Goal: Task Accomplishment & Management: Complete application form

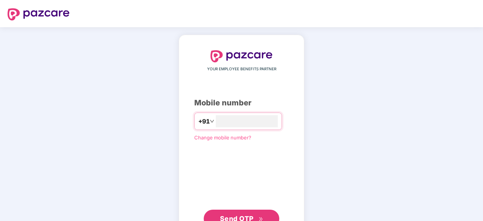
type input "**********"
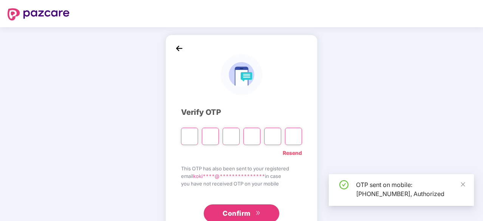
scroll to position [25, 0]
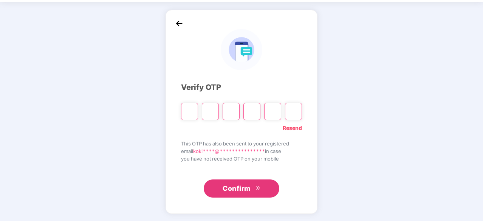
type input "*"
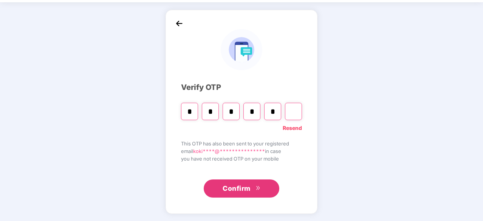
type input "*"
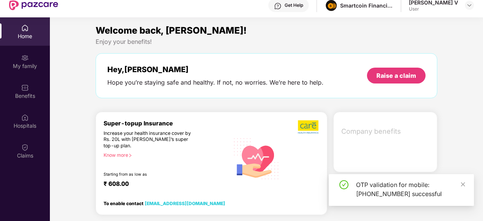
scroll to position [42, 0]
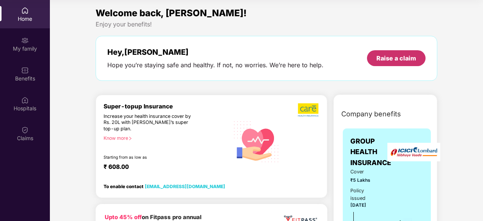
click at [389, 64] on div "Raise a claim" at bounding box center [396, 58] width 59 height 16
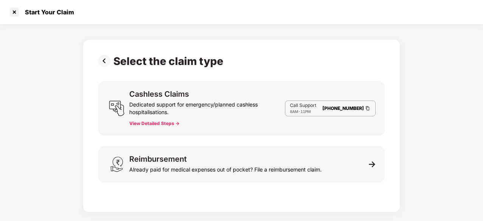
scroll to position [18, 0]
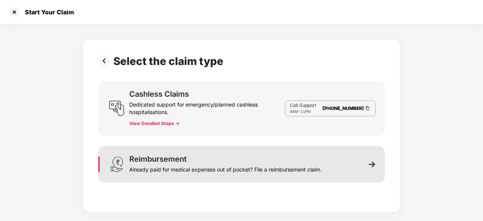
click at [211, 169] on div "Already paid for medical expenses out of pocket? File a reimbursement claim." at bounding box center [225, 168] width 192 height 11
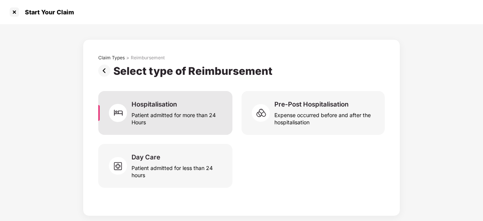
click at [166, 113] on div "Patient admitted for more than 24 Hours" at bounding box center [178, 116] width 92 height 17
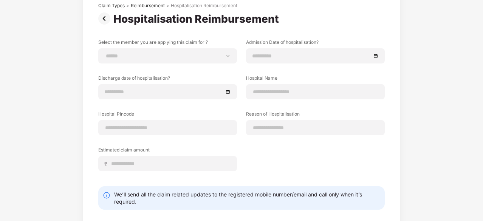
scroll to position [52, 0]
click at [198, 60] on div "****** ******** ******* ******** ******** *******" at bounding box center [167, 55] width 139 height 15
click at [195, 58] on select "****** ******** ******* ******** ******** *******" at bounding box center [168, 56] width 126 height 6
select select "**********"
click at [105, 53] on select "****** ******** ******* ******** ******** *******" at bounding box center [168, 56] width 126 height 6
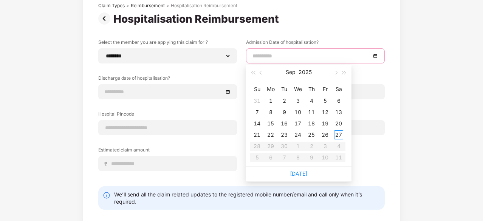
click at [254, 57] on input at bounding box center [311, 56] width 118 height 8
type input "**********"
click at [267, 134] on div "22" at bounding box center [270, 134] width 9 height 9
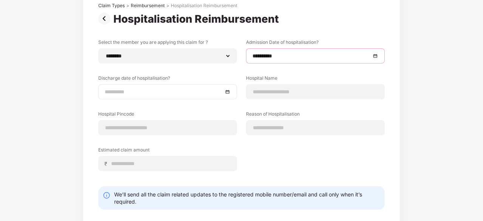
click at [228, 93] on div at bounding box center [168, 92] width 126 height 8
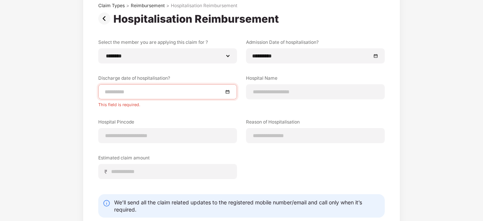
click at [76, 143] on div "**********" at bounding box center [241, 118] width 483 height 292
click at [268, 96] on div at bounding box center [315, 91] width 139 height 15
click at [268, 92] on input at bounding box center [315, 92] width 126 height 8
type input "*"
paste input "**********"
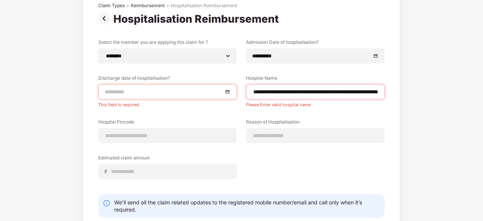
type input "**********"
click at [228, 91] on div at bounding box center [168, 92] width 126 height 8
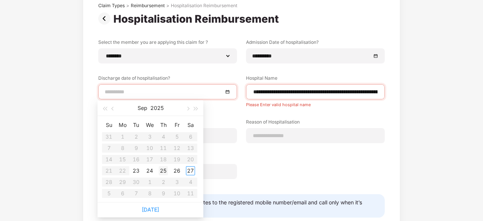
type input "**********"
click at [155, 209] on link "[DATE]" at bounding box center [150, 209] width 17 height 6
type input "**********"
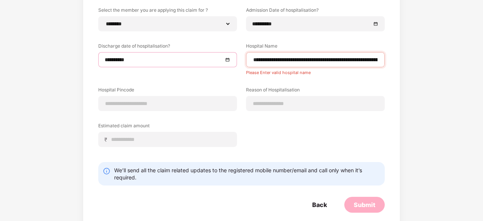
scroll to position [85, 0]
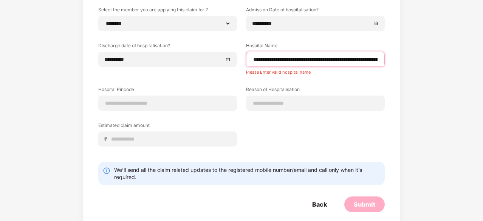
click at [377, 59] on input "**********" at bounding box center [315, 60] width 126 height 8
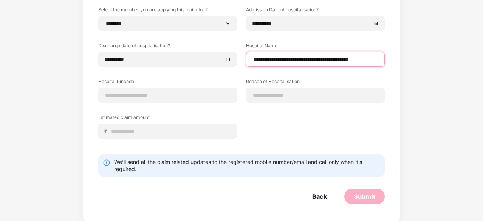
scroll to position [0, 0]
type input "**********"
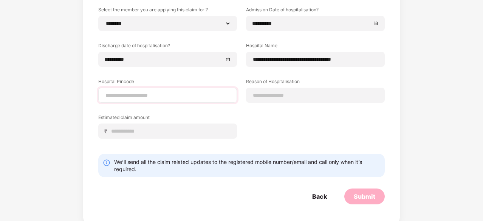
click at [144, 101] on div at bounding box center [167, 95] width 139 height 15
click at [140, 99] on input at bounding box center [168, 95] width 126 height 8
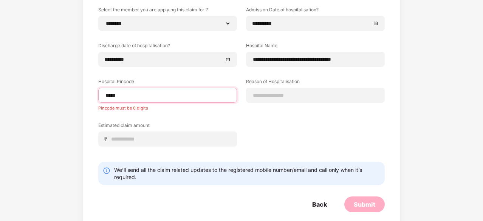
type input "******"
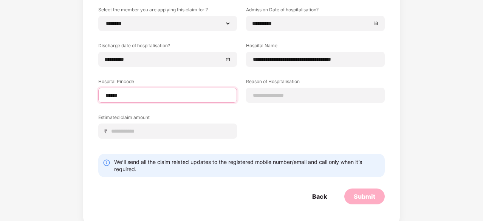
select select "*********"
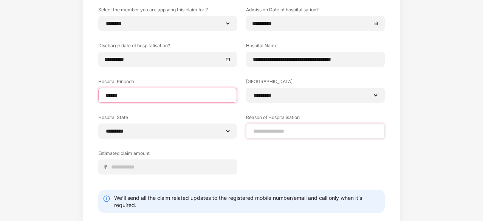
type input "******"
click at [271, 133] on input at bounding box center [315, 131] width 126 height 8
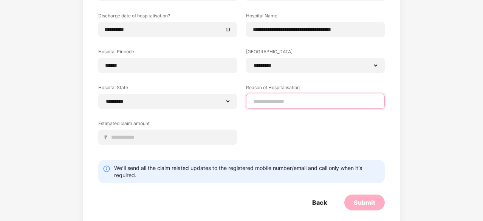
scroll to position [115, 0]
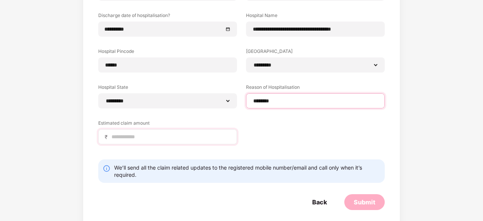
type input "********"
click at [127, 133] on input at bounding box center [171, 137] width 120 height 8
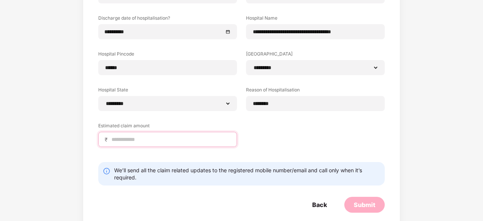
scroll to position [113, 0]
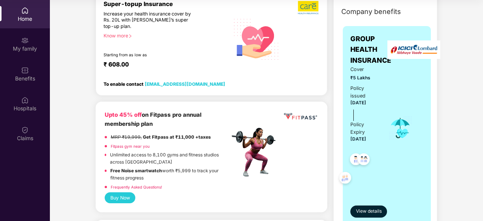
scroll to position [104, 0]
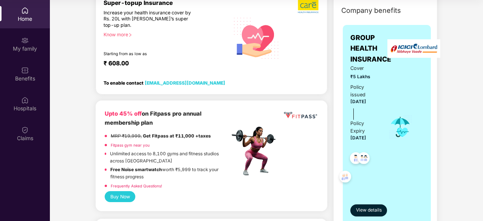
click at [105, 113] on b "Upto 45% off" at bounding box center [123, 113] width 37 height 7
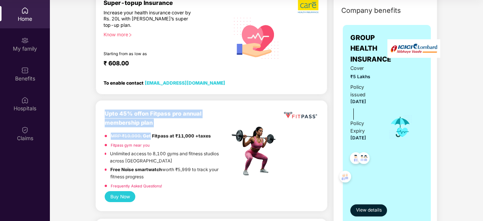
drag, startPoint x: 105, startPoint y: 113, endPoint x: 141, endPoint y: 134, distance: 40.8
click at [141, 134] on div "Upto 45% off on Fitpass pro annual membership plan MRP ₹19,999, Get Fitpass at …" at bounding box center [167, 151] width 125 height 82
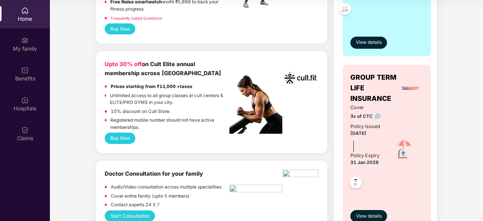
scroll to position [276, 0]
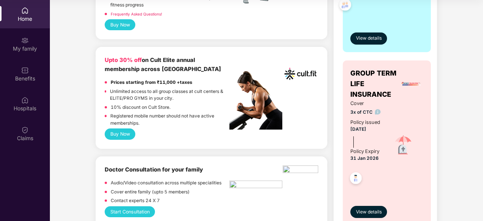
click at [107, 58] on b "Upto 30% off" at bounding box center [123, 60] width 37 height 7
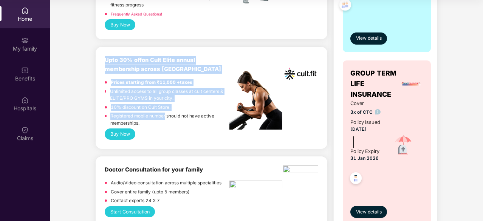
drag, startPoint x: 107, startPoint y: 58, endPoint x: 161, endPoint y: 117, distance: 80.8
click at [161, 117] on div "Upto 30% off on Cult Elite annual membership across India Prices starting from …" at bounding box center [167, 92] width 125 height 73
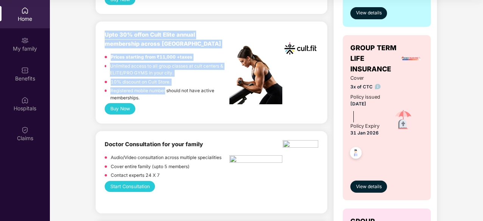
scroll to position [301, 0]
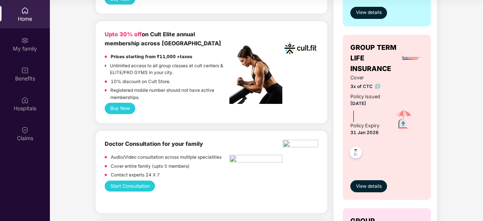
click at [111, 55] on strong "Prices starting from ₹11,000 +taxes" at bounding box center [152, 56] width 82 height 5
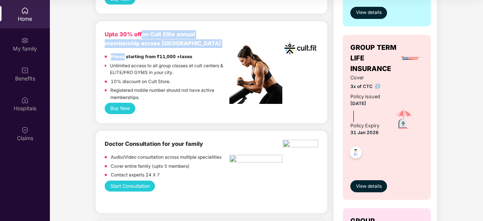
drag, startPoint x: 111, startPoint y: 55, endPoint x: 142, endPoint y: 38, distance: 35.5
click at [142, 38] on div "Upto 30% off on Cult Elite annual membership across India Prices starting from …" at bounding box center [167, 66] width 125 height 73
click at [144, 45] on b "Upto 30% off on Cult Elite annual membership across [GEOGRAPHIC_DATA]" at bounding box center [163, 38] width 116 height 15
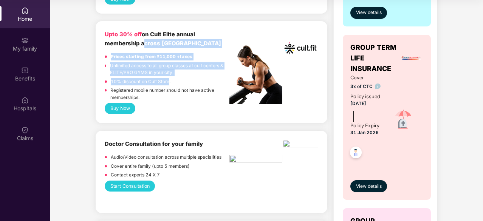
drag, startPoint x: 144, startPoint y: 45, endPoint x: 157, endPoint y: 89, distance: 45.9
click at [157, 89] on div "Upto 30% off on Cult Elite annual membership across India Prices starting from …" at bounding box center [167, 66] width 125 height 73
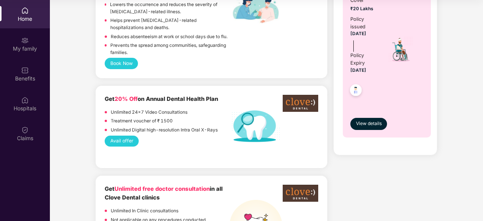
scroll to position [553, 0]
click at [102, 93] on div "Get 20% Off on Annual Dental Health Plan Unlimited 24x7 Video Consultations Tre…" at bounding box center [212, 126] width 232 height 82
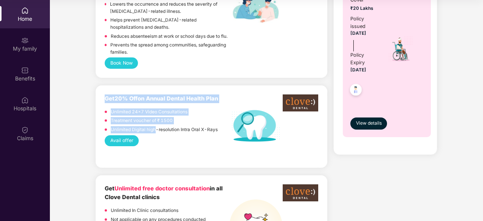
drag, startPoint x: 102, startPoint y: 93, endPoint x: 152, endPoint y: 126, distance: 60.8
click at [152, 126] on div "Get 20% Off on Annual Dental Health Plan Unlimited 24x7 Video Consultations Tre…" at bounding box center [212, 126] width 232 height 82
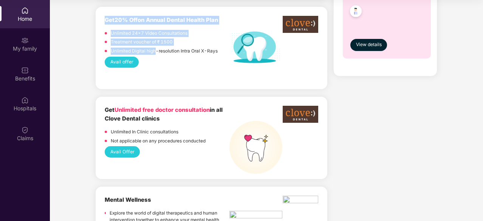
scroll to position [630, 0]
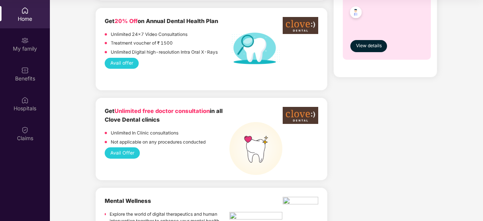
click at [122, 74] on div "Get 20% Off on Annual Dental Health Plan Unlimited 24x7 Video Consultations Tre…" at bounding box center [212, 49] width 232 height 82
click at [100, 14] on div "Get 20% Off on Annual Dental Health Plan Unlimited 24x7 Video Consultations Tre…" at bounding box center [212, 49] width 232 height 82
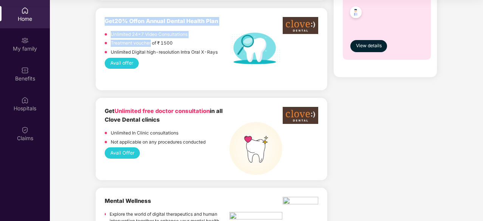
drag, startPoint x: 100, startPoint y: 14, endPoint x: 143, endPoint y: 36, distance: 48.3
click at [143, 36] on div "Get 20% Off on Annual Dental Health Plan Unlimited 24x7 Video Consultations Tre…" at bounding box center [212, 49] width 232 height 82
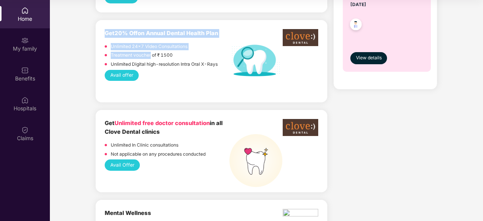
scroll to position [618, 0]
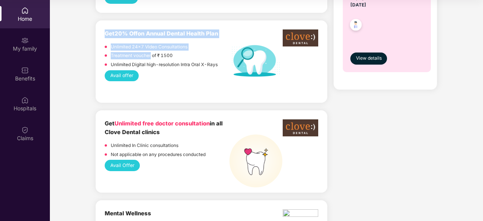
click at [103, 24] on div "Get 20% Off on Annual Dental Health Plan Unlimited 24x7 Video Consultations Tre…" at bounding box center [212, 61] width 232 height 82
drag, startPoint x: 103, startPoint y: 24, endPoint x: 156, endPoint y: 65, distance: 66.8
click at [156, 65] on div "Get 20% Off on Annual Dental Health Plan Unlimited 24x7 Video Consultations Tre…" at bounding box center [212, 61] width 232 height 82
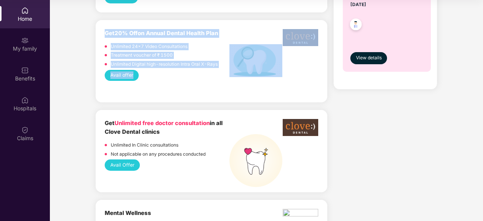
scroll to position [619, 0]
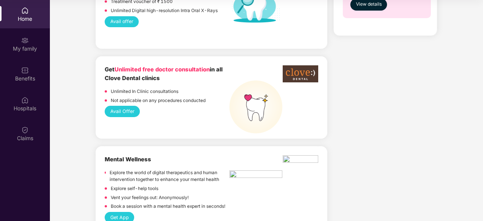
scroll to position [672, 0]
click at [108, 66] on b "Get Unlimited free doctor consultation in all Clove Dental clinics" at bounding box center [164, 73] width 118 height 15
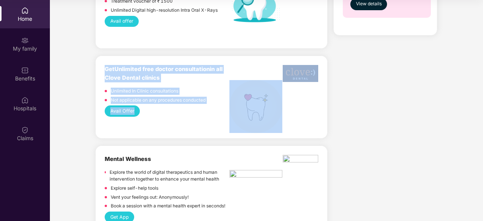
drag, startPoint x: 108, startPoint y: 64, endPoint x: 145, endPoint y: 107, distance: 56.6
click at [145, 107] on div "Get Unlimited free doctor consultation in all Clove Dental clinics Unlimited In…" at bounding box center [212, 97] width 214 height 64
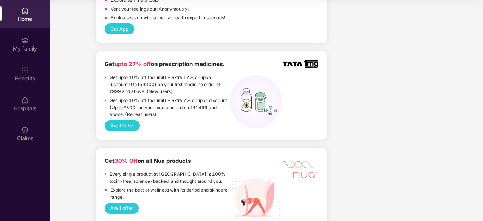
scroll to position [861, 0]
click at [105, 60] on b "Get upto 27% off on prescription medicines." at bounding box center [165, 63] width 120 height 7
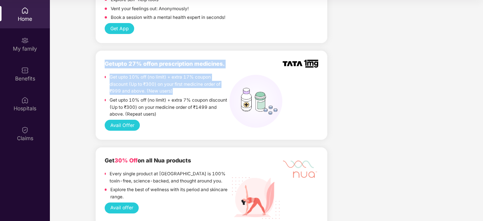
drag, startPoint x: 105, startPoint y: 57, endPoint x: 175, endPoint y: 85, distance: 75.0
click at [175, 85] on div "Get upto 27% off on prescription medicines. Get upto 10% off (no limit) + extra…" at bounding box center [167, 90] width 125 height 60
click at [102, 58] on div "Get upto 27% off on prescription medicines. Get upto 10% off (no limit) + extra…" at bounding box center [212, 95] width 232 height 89
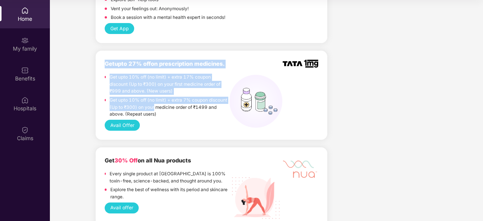
drag, startPoint x: 102, startPoint y: 58, endPoint x: 150, endPoint y: 99, distance: 63.6
click at [150, 99] on div "Get upto 27% off on prescription medicines. Get upto 10% off (no limit) + extra…" at bounding box center [212, 95] width 232 height 89
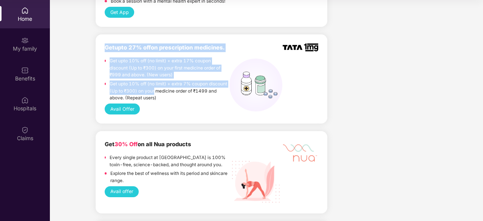
scroll to position [878, 0]
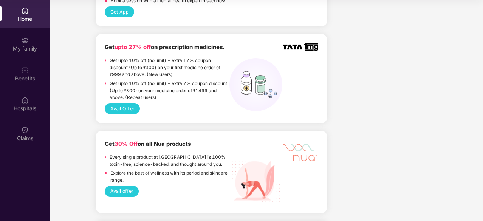
click at [286, 45] on div at bounding box center [301, 50] width 36 height 15
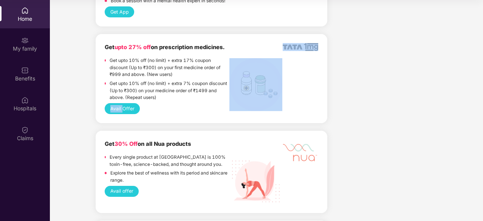
click at [286, 45] on div at bounding box center [301, 50] width 36 height 15
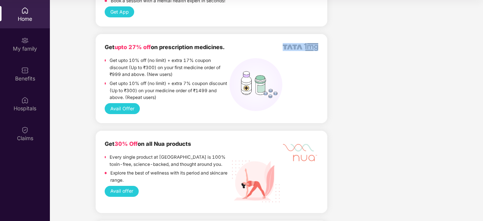
click at [286, 45] on div at bounding box center [301, 50] width 36 height 15
click at [275, 43] on div at bounding box center [255, 62] width 53 height 38
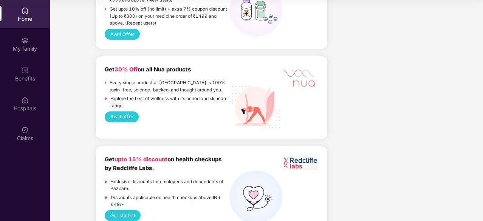
scroll to position [953, 0]
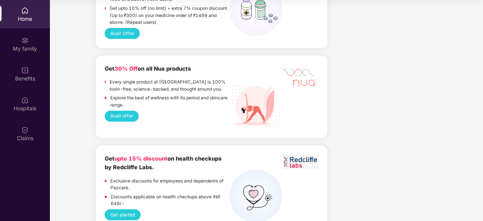
click at [105, 65] on b "Get 30% Off on all Nua products" at bounding box center [148, 68] width 87 height 7
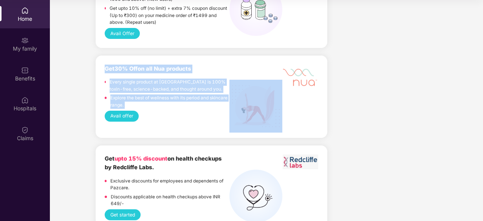
drag, startPoint x: 105, startPoint y: 65, endPoint x: 130, endPoint y: 98, distance: 41.6
click at [130, 98] on div "Get 30% Off on all Nua products Every single product at Nua is 100% toxin-free,…" at bounding box center [167, 88] width 125 height 46
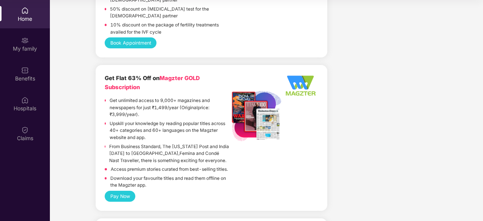
scroll to position [1346, 0]
click at [102, 70] on div "Get Flat 63% Off on Magzter GOLD Subscription Get unlimited access to 9,000+ ma…" at bounding box center [212, 138] width 232 height 146
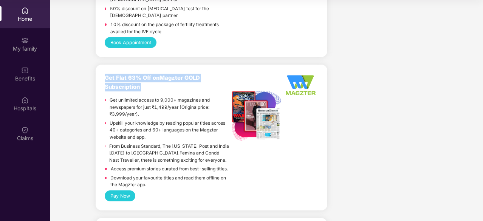
drag, startPoint x: 102, startPoint y: 70, endPoint x: 139, endPoint y: 79, distance: 38.5
click at [139, 79] on div "Get Flat 63% Off on Magzter GOLD Subscription Get unlimited access to 9,000+ ma…" at bounding box center [212, 138] width 232 height 146
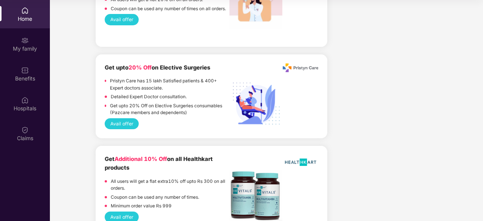
scroll to position [1919, 0]
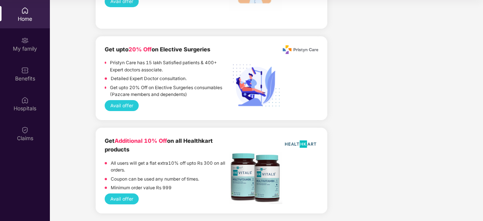
click at [103, 139] on div "Get Additional 10% Off on all Healthkart products All users will get a flat ext…" at bounding box center [212, 171] width 232 height 86
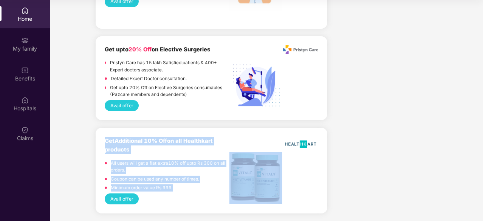
drag, startPoint x: 103, startPoint y: 139, endPoint x: 172, endPoint y: 185, distance: 83.4
click at [172, 185] on div "Get Additional 10% Off on all Healthkart products All users will get a flat ext…" at bounding box center [212, 171] width 232 height 86
